Goal: Task Accomplishment & Management: Manage account settings

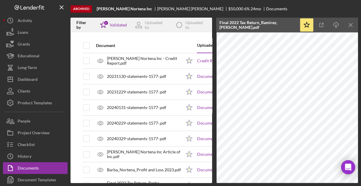
scroll to position [50, 0]
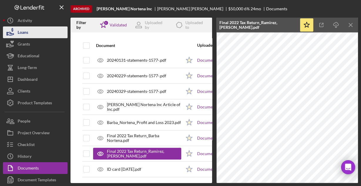
click at [22, 32] on div "Loans" at bounding box center [23, 32] width 11 height 13
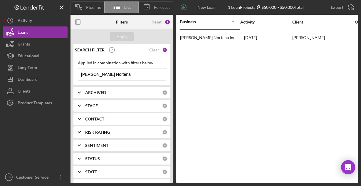
click at [120, 72] on input "[PERSON_NAME] Nortena" at bounding box center [121, 74] width 87 height 12
click at [119, 72] on input "[PERSON_NAME] Nortena" at bounding box center [121, 74] width 87 height 12
type input "B"
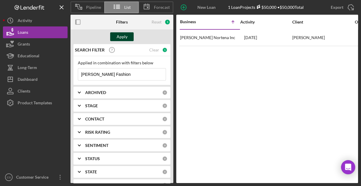
type input "Otis Fashion"
click at [119, 36] on div "Apply" at bounding box center [122, 36] width 11 height 9
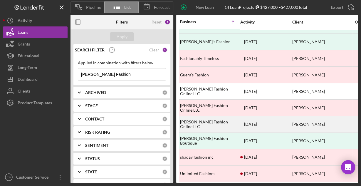
scroll to position [80, 0]
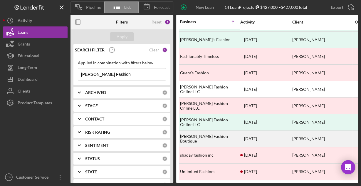
click at [204, 135] on div "Otis Fashion Boutique" at bounding box center [209, 139] width 59 height 16
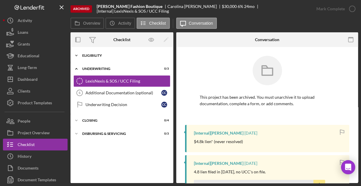
click at [103, 56] on div "Eligibility" at bounding box center [124, 56] width 84 height 4
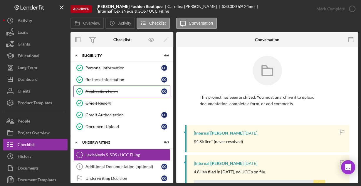
click at [101, 89] on div "Application Form" at bounding box center [123, 91] width 76 height 5
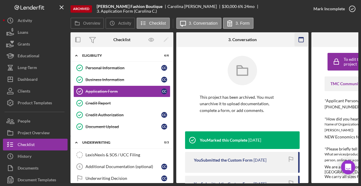
click at [303, 38] on rect "button" at bounding box center [300, 39] width 5 height 5
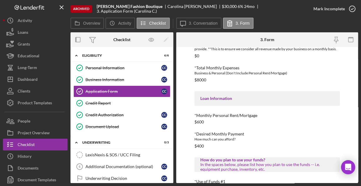
scroll to position [311, 0]
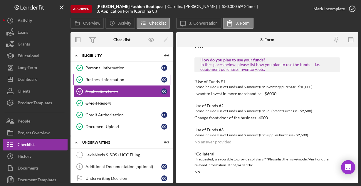
click at [104, 79] on div "Business Information" at bounding box center [123, 79] width 76 height 5
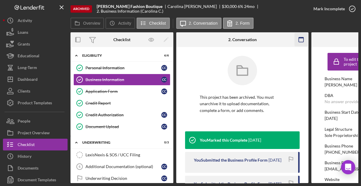
click at [300, 40] on icon "button" at bounding box center [300, 39] width 13 height 13
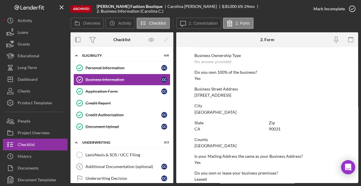
scroll to position [307, 0]
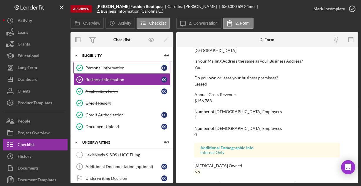
click at [113, 68] on div "Personal Information" at bounding box center [123, 67] width 76 height 5
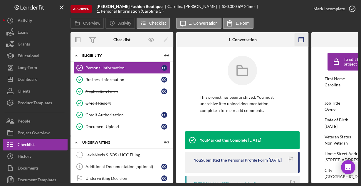
click at [303, 38] on g "button" at bounding box center [300, 39] width 5 height 5
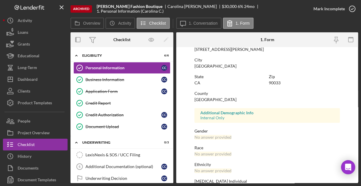
scroll to position [138, 0]
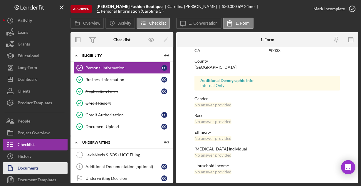
click at [32, 167] on div "Documents" at bounding box center [28, 168] width 21 height 13
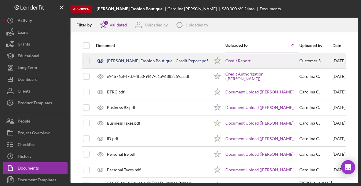
click at [146, 62] on div "Otis Fashion Boutique - Credit Report.pdf" at bounding box center [157, 60] width 101 height 5
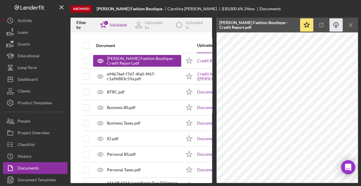
click at [335, 22] on icon "button" at bounding box center [335, 23] width 5 height 3
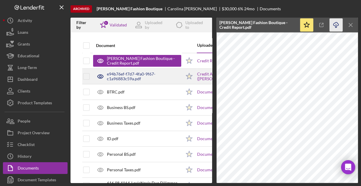
click at [147, 78] on div "e94b76ef-f7d7-4fa0-9f67-c1a96883c59a.pdf" at bounding box center [144, 76] width 74 height 9
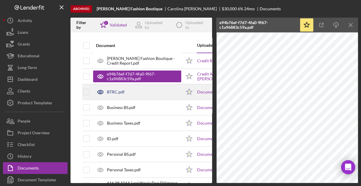
click at [128, 97] on div "BTRC.pdf" at bounding box center [137, 92] width 88 height 15
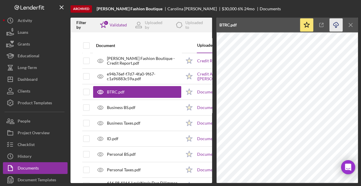
click at [334, 27] on icon "Icon/Download" at bounding box center [335, 24] width 13 height 13
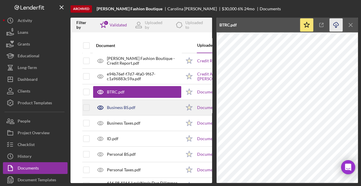
click at [127, 107] on div "Business BS.pdf" at bounding box center [121, 107] width 28 height 5
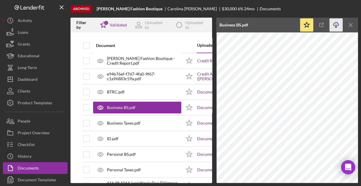
click at [332, 25] on icon "Icon/Download" at bounding box center [335, 24] width 13 height 13
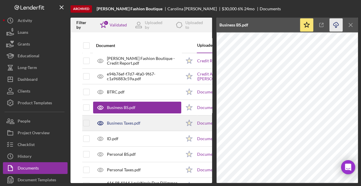
drag, startPoint x: 120, startPoint y: 121, endPoint x: 119, endPoint y: 126, distance: 4.8
click at [121, 121] on div "Business Taxes.pdf" at bounding box center [123, 123] width 33 height 5
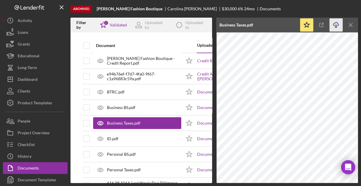
click at [336, 24] on line "button" at bounding box center [336, 25] width 0 height 3
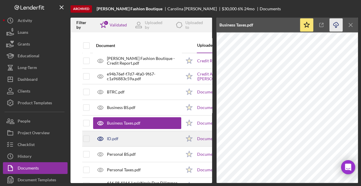
click at [114, 138] on div "ID.pdf" at bounding box center [112, 138] width 11 height 5
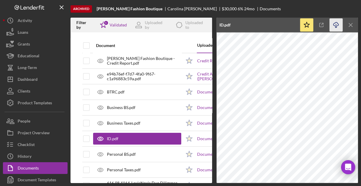
click at [334, 25] on icon "button" at bounding box center [335, 23] width 5 height 3
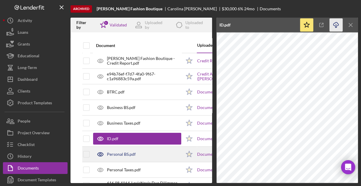
click at [144, 153] on div "Personal BS.pdf" at bounding box center [137, 154] width 88 height 15
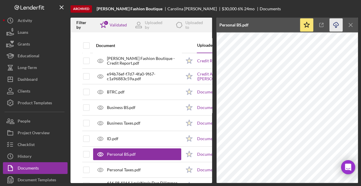
click at [332, 24] on icon "Icon/Download" at bounding box center [335, 24] width 13 height 13
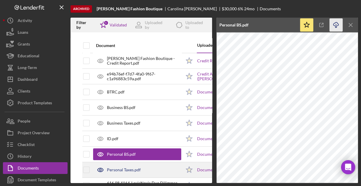
click at [135, 167] on div "Personal Taxes.pdf" at bounding box center [124, 169] width 34 height 5
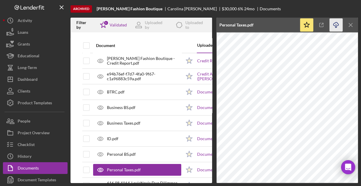
click at [334, 23] on icon "Icon/Download" at bounding box center [335, 24] width 13 height 13
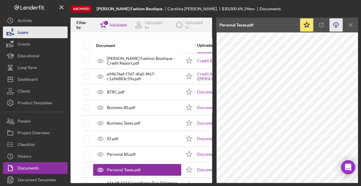
click at [19, 29] on div "Loans" at bounding box center [23, 32] width 11 height 13
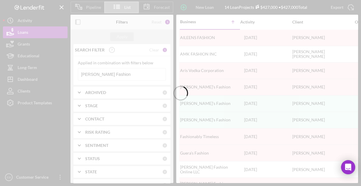
click at [122, 75] on div at bounding box center [180, 93] width 361 height 186
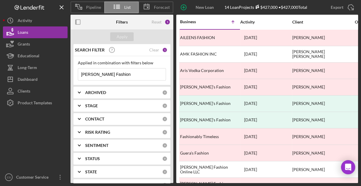
click at [120, 74] on input "Otis Fashion" at bounding box center [121, 74] width 87 height 12
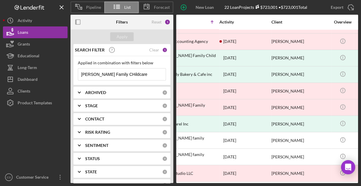
scroll to position [210, 0]
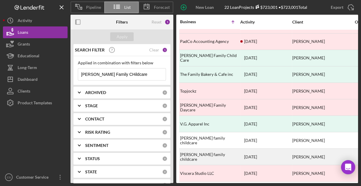
type input "Vasquez Family CHildcare"
click at [205, 153] on div "Vásquez family childcare" at bounding box center [209, 157] width 59 height 16
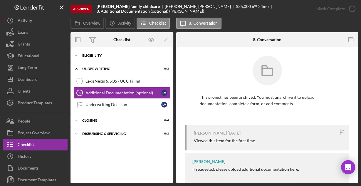
click at [86, 56] on div "Eligibility" at bounding box center [124, 56] width 84 height 4
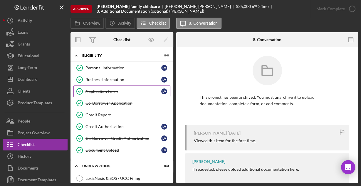
click at [97, 90] on div "Application Form" at bounding box center [123, 91] width 76 height 5
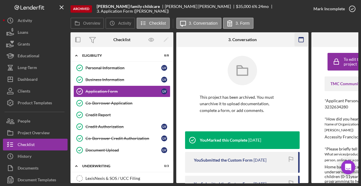
click at [301, 38] on icon "button" at bounding box center [300, 39] width 13 height 13
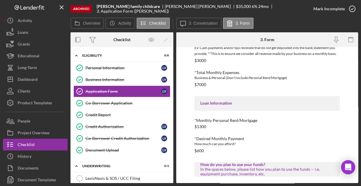
scroll to position [316, 0]
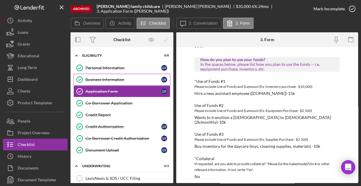
click at [123, 80] on div "Business Information" at bounding box center [123, 79] width 76 height 5
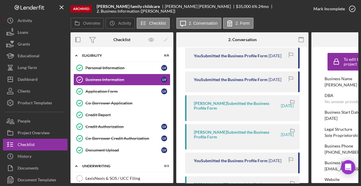
scroll to position [197, 0]
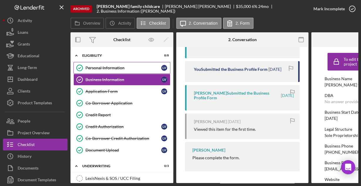
click at [124, 66] on div "Personal Information" at bounding box center [123, 67] width 76 height 5
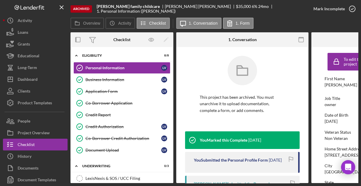
click at [301, 38] on icon "button" at bounding box center [300, 39] width 13 height 13
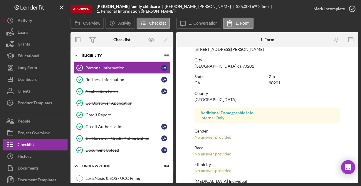
scroll to position [138, 0]
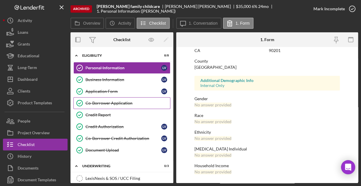
click at [106, 102] on div "Co-Borrower Application" at bounding box center [127, 103] width 85 height 5
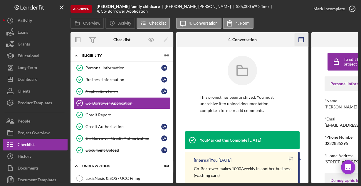
click at [299, 40] on icon "button" at bounding box center [300, 39] width 13 height 13
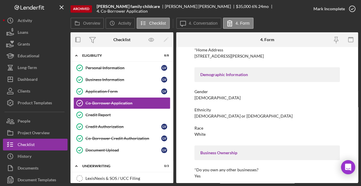
scroll to position [110, 0]
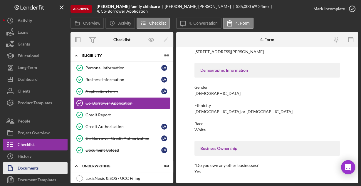
click at [36, 166] on div "Documents" at bounding box center [28, 168] width 21 height 13
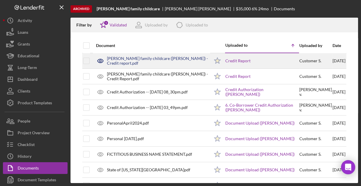
click at [132, 62] on div "Vásquez family childcare (Richard) - Credit report.pdf" at bounding box center [158, 60] width 102 height 9
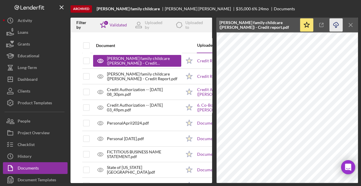
click at [336, 25] on icon "Icon/Download" at bounding box center [335, 24] width 13 height 13
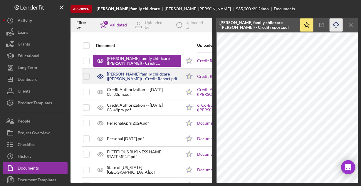
click at [144, 76] on div "Vásquez family childcare (Luz) - Credit Report.pdf" at bounding box center [144, 76] width 74 height 9
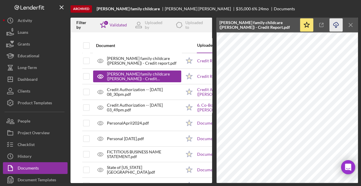
click at [337, 25] on icon "Icon/Download" at bounding box center [335, 24] width 13 height 13
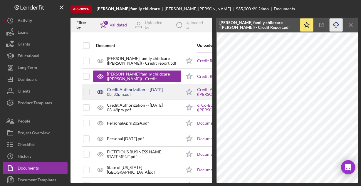
click at [131, 94] on div "Credit Authorization -- 2024-05-01 08_30pm.pdf" at bounding box center [144, 91] width 74 height 9
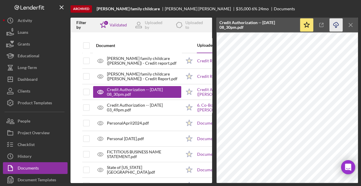
click at [334, 25] on icon "Icon/Download" at bounding box center [335, 24] width 13 height 13
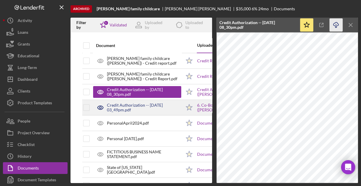
click at [139, 104] on div "Credit Authorization -- 2024-05-03 03_49pm.pdf" at bounding box center [144, 107] width 74 height 9
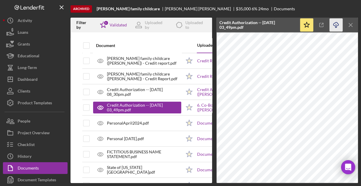
click at [337, 25] on icon "button" at bounding box center [335, 23] width 5 height 3
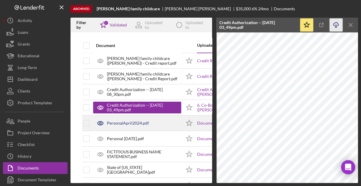
click at [133, 124] on div "PersonalApril2024.pdf" at bounding box center [128, 123] width 42 height 5
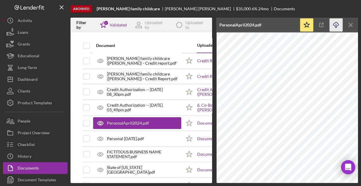
click at [338, 24] on icon "button" at bounding box center [335, 23] width 5 height 3
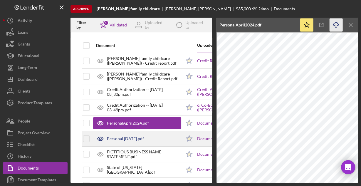
click at [166, 136] on div "Personal March 2024.pdf" at bounding box center [137, 138] width 88 height 15
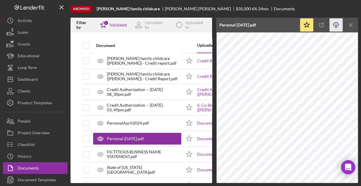
click at [335, 25] on icon "Icon/Download" at bounding box center [335, 24] width 13 height 13
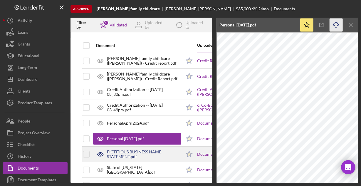
click at [162, 150] on div "FICTITIOUS BUSINESS NAME STATEMENT.pdf" at bounding box center [144, 153] width 74 height 9
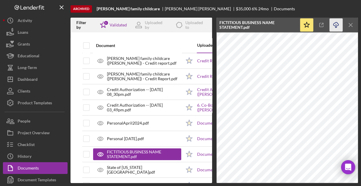
click at [336, 25] on icon "button" at bounding box center [335, 23] width 5 height 3
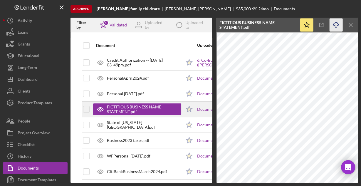
scroll to position [47, 0]
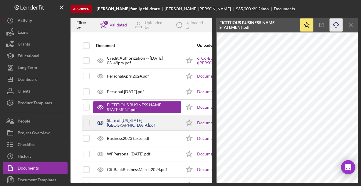
click at [128, 124] on div "State of California.pdf" at bounding box center [144, 122] width 74 height 9
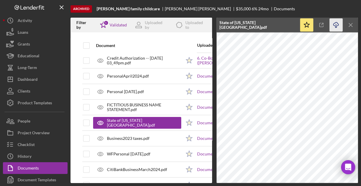
click at [334, 24] on icon "Icon/Download" at bounding box center [335, 24] width 13 height 13
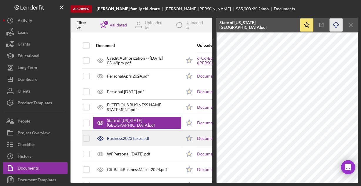
click at [130, 136] on div "Business2023 taxes.pdf" at bounding box center [128, 138] width 43 height 5
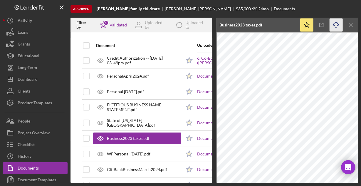
click at [334, 23] on icon "Icon/Download" at bounding box center [335, 24] width 13 height 13
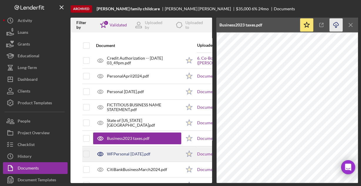
click at [143, 153] on div "WFPersonal Feb2024.pdf" at bounding box center [128, 153] width 43 height 5
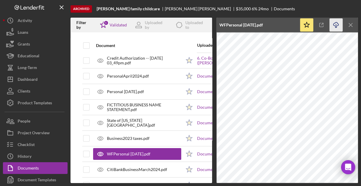
click at [334, 24] on icon "Icon/Download" at bounding box center [335, 24] width 13 height 13
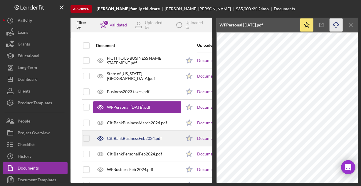
scroll to position [94, 0]
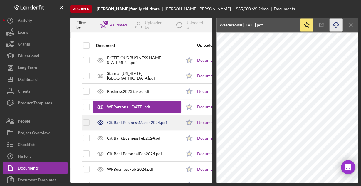
click at [131, 120] on div "CitiBankBusinessMarch2024.pdf" at bounding box center [137, 122] width 60 height 5
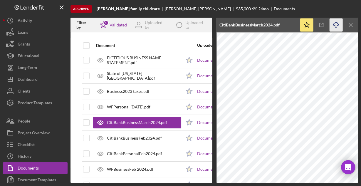
click at [334, 23] on icon "button" at bounding box center [335, 23] width 5 height 3
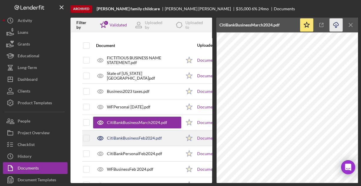
click at [139, 136] on div "CitiBankBusinessFeb2024.pdf" at bounding box center [134, 138] width 55 height 5
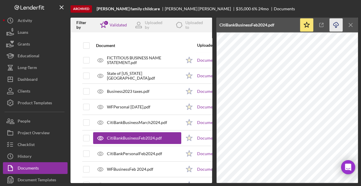
click at [335, 23] on icon "button" at bounding box center [335, 23] width 5 height 3
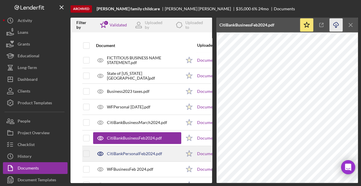
click at [139, 151] on div "CitiBankPersonalFeb2024.pdf" at bounding box center [134, 153] width 55 height 5
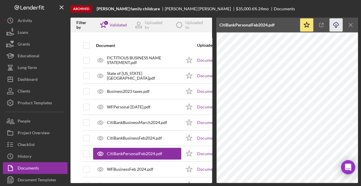
click at [338, 27] on icon "Icon/Download" at bounding box center [335, 24] width 13 height 13
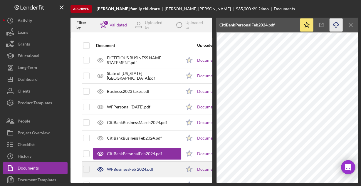
click at [161, 170] on div "WFBusinessFeb 2024.pdf" at bounding box center [137, 169] width 88 height 15
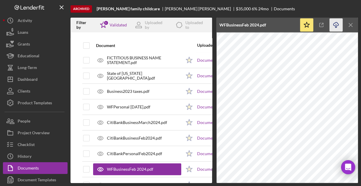
click at [337, 24] on icon "button" at bounding box center [335, 23] width 5 height 3
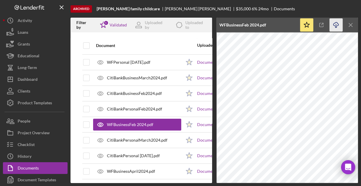
scroll to position [141, 0]
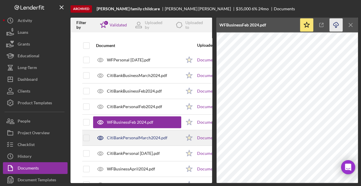
click at [131, 137] on div "CitiBankPersonalMarch2024.pdf" at bounding box center [137, 137] width 60 height 5
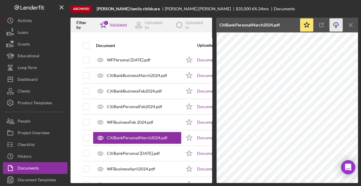
click at [332, 26] on icon "Icon/Download" at bounding box center [335, 24] width 13 height 13
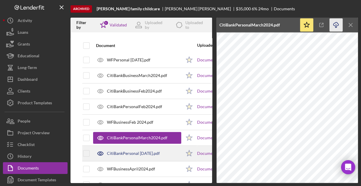
click at [115, 156] on div "CitiBankPersonal Jan2024.pdf" at bounding box center [137, 153] width 88 height 15
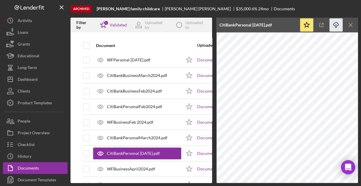
click at [339, 26] on icon "Icon/Download" at bounding box center [335, 24] width 13 height 13
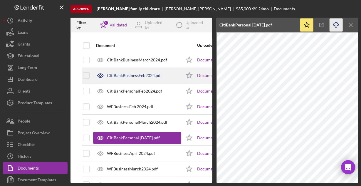
scroll to position [188, 0]
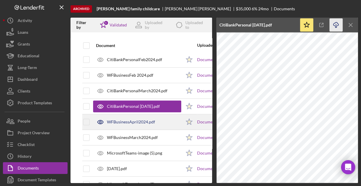
click at [128, 121] on div "WFBusinessApril2024.pdf" at bounding box center [131, 121] width 48 height 5
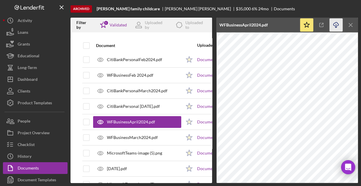
click at [333, 22] on icon "Icon/Download" at bounding box center [335, 24] width 13 height 13
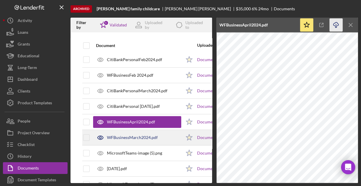
click at [130, 133] on div "WFBusinessMarch2024.pdf" at bounding box center [137, 137] width 88 height 15
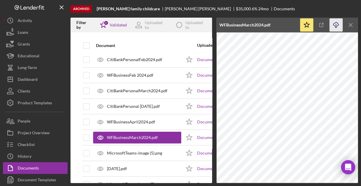
click at [337, 23] on icon "button" at bounding box center [335, 23] width 5 height 3
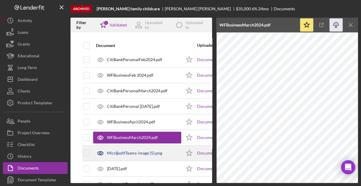
click at [116, 151] on div "MicrosoftTeams-image (5).png" at bounding box center [134, 153] width 55 height 5
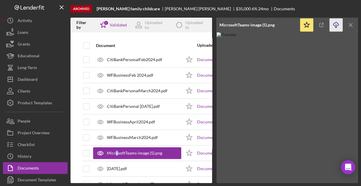
click at [338, 24] on icon "Icon/Download" at bounding box center [335, 24] width 13 height 13
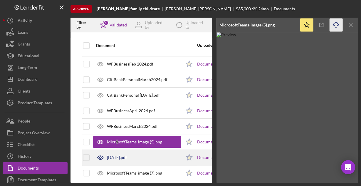
scroll to position [204, 0]
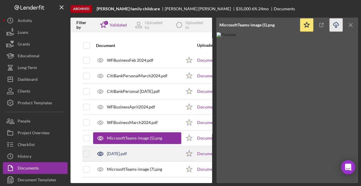
click at [127, 151] on div "April2024.pdf" at bounding box center [117, 153] width 20 height 5
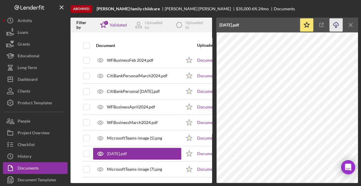
click at [336, 24] on icon "Icon/Download" at bounding box center [335, 24] width 13 height 13
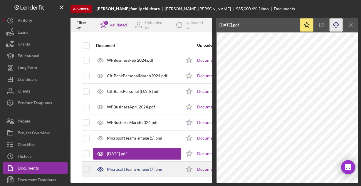
click at [142, 167] on div "MicrosoftTeams-image (7).png" at bounding box center [134, 169] width 55 height 5
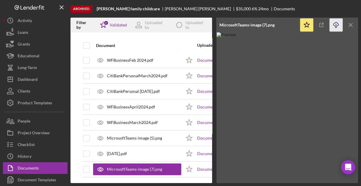
click at [334, 23] on icon "Icon/Download" at bounding box center [335, 24] width 13 height 13
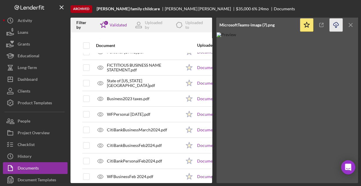
scroll to position [63, 0]
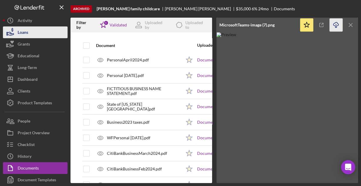
click at [34, 34] on button "Loans" at bounding box center [35, 32] width 65 height 12
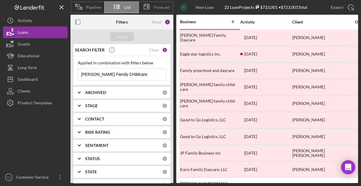
click at [102, 76] on input "Vasquez Family CHildcare" at bounding box center [121, 74] width 87 height 12
click at [101, 75] on input "Vasquez Family CHildcare" at bounding box center [121, 74] width 87 height 12
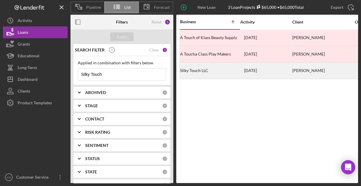
type input "Silky Touch"
click at [191, 65] on div "Silky Touch LLC" at bounding box center [209, 71] width 59 height 16
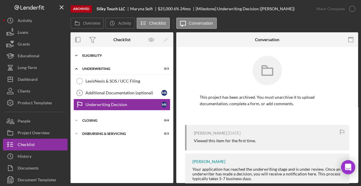
click at [94, 56] on div "Eligibility" at bounding box center [124, 56] width 84 height 4
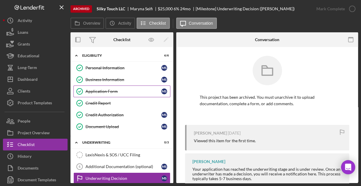
click at [101, 90] on div "Application Form" at bounding box center [123, 91] width 76 height 5
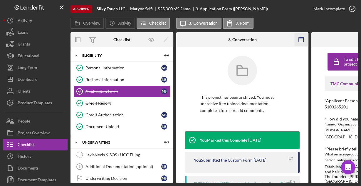
click at [298, 41] on rect "button" at bounding box center [300, 39] width 5 height 5
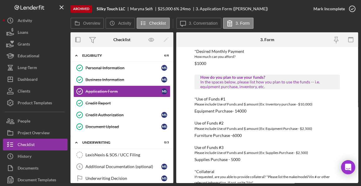
scroll to position [335, 0]
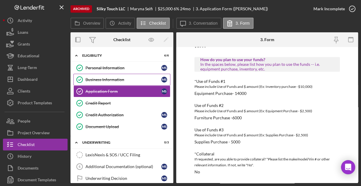
click at [116, 81] on div "Business Information" at bounding box center [123, 79] width 76 height 5
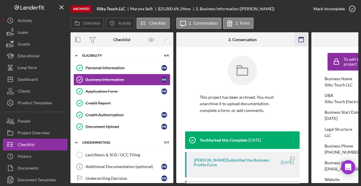
click at [299, 38] on rect "button" at bounding box center [300, 37] width 5 height 1
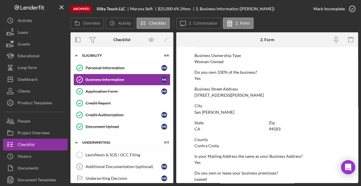
scroll to position [307, 0]
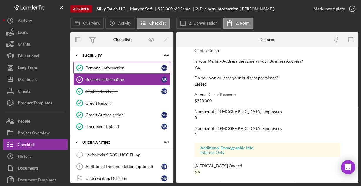
click at [117, 69] on div "Personal Information" at bounding box center [123, 67] width 76 height 5
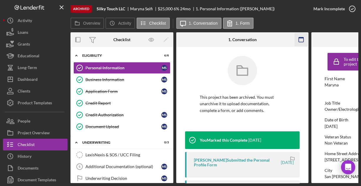
click at [298, 39] on icon "button" at bounding box center [300, 39] width 13 height 13
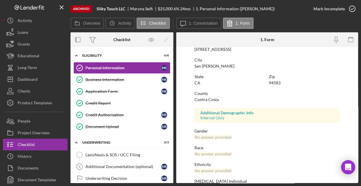
scroll to position [138, 0]
